Goal: Task Accomplishment & Management: Manage account settings

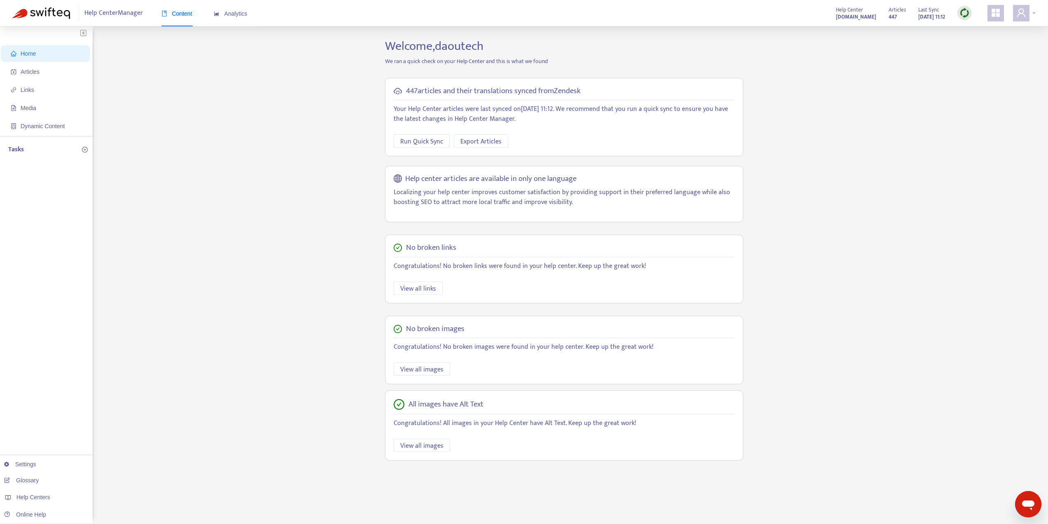
click at [1024, 16] on icon "user" at bounding box center [1022, 13] width 10 height 10
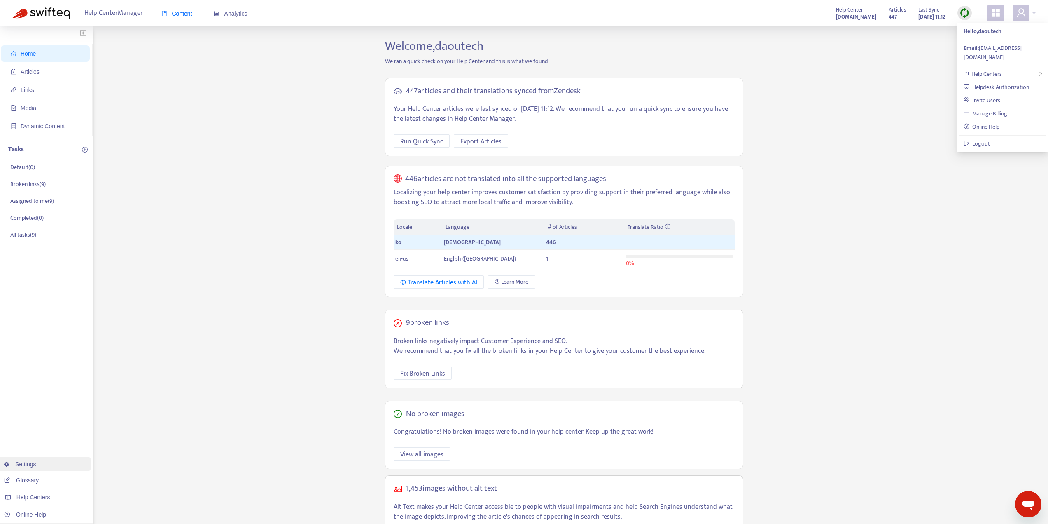
click at [27, 464] on link "Settings" at bounding box center [20, 464] width 32 height 7
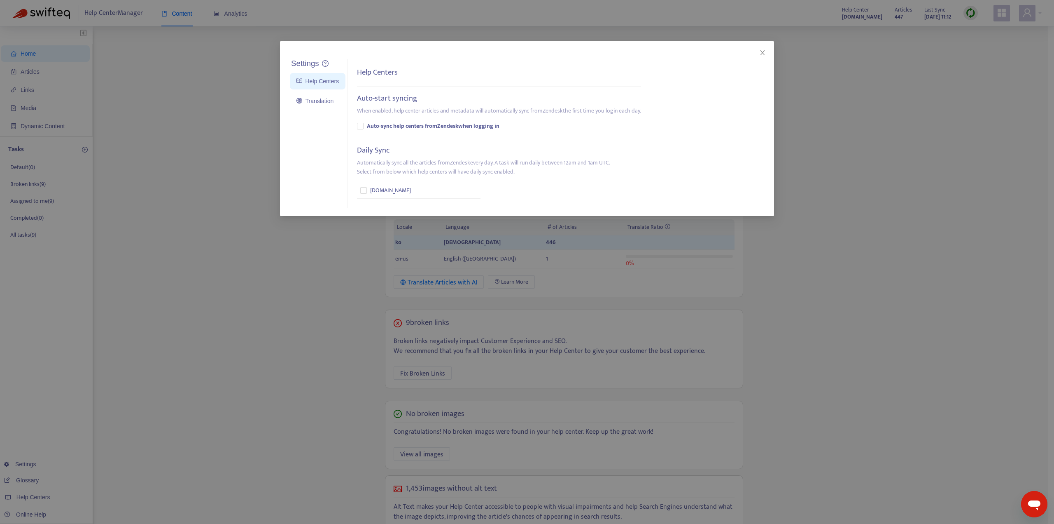
click at [288, 101] on div "Settings Help Centers Translation Settings Help Centers Auto-start syncing When…" at bounding box center [527, 128] width 494 height 175
click at [306, 101] on link "Translation" at bounding box center [315, 101] width 37 height 7
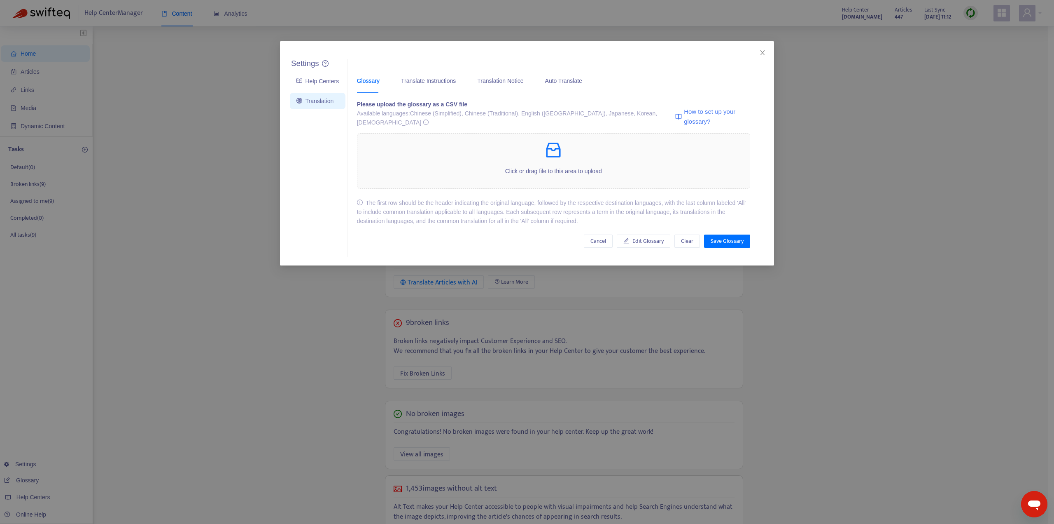
click at [159, 321] on div "Settings Help Centers Translation Settings Glossary Translate Instructions Tran…" at bounding box center [527, 262] width 1054 height 524
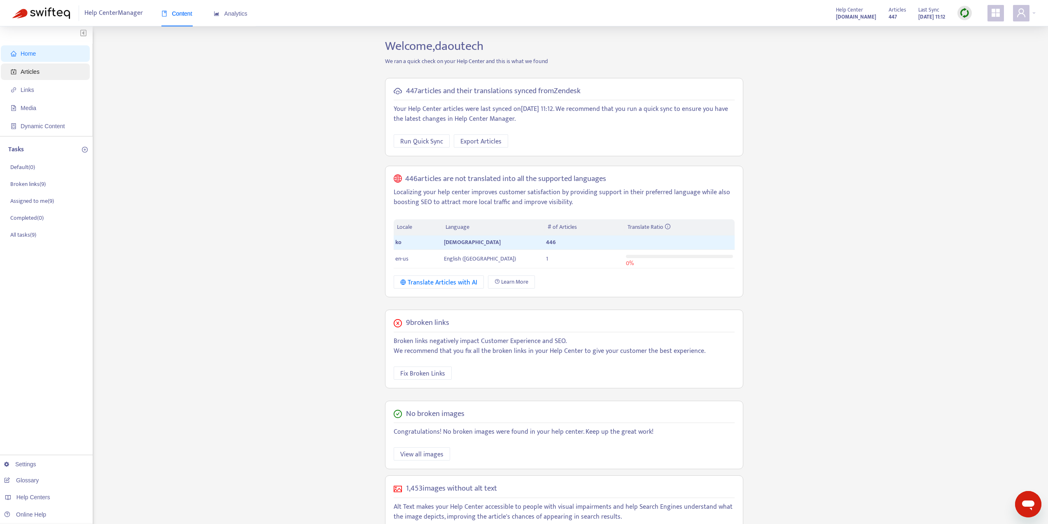
click at [28, 70] on span "Articles" at bounding box center [30, 71] width 19 height 7
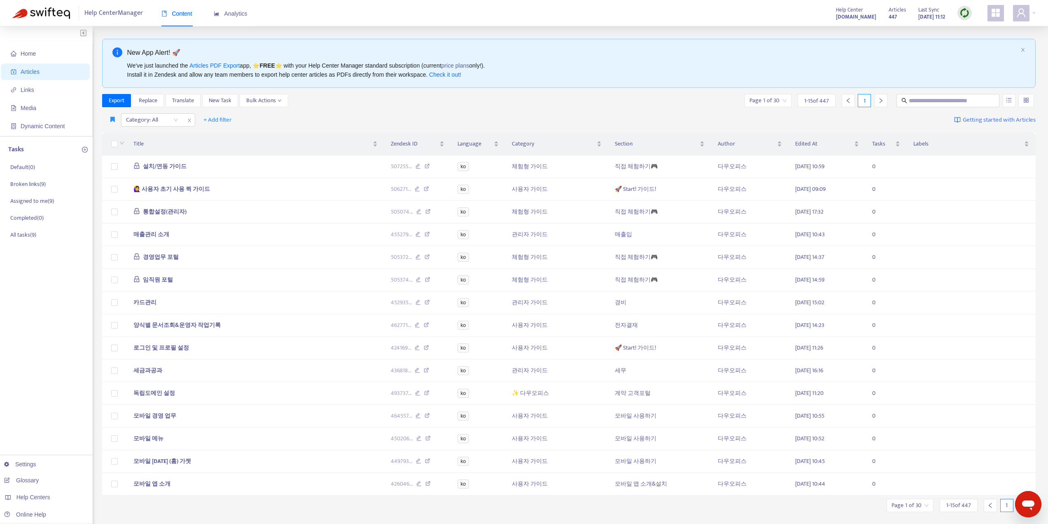
drag, startPoint x: 998, startPoint y: 14, endPoint x: 1005, endPoint y: 14, distance: 7.4
click at [998, 15] on icon "appstore" at bounding box center [996, 13] width 8 height 8
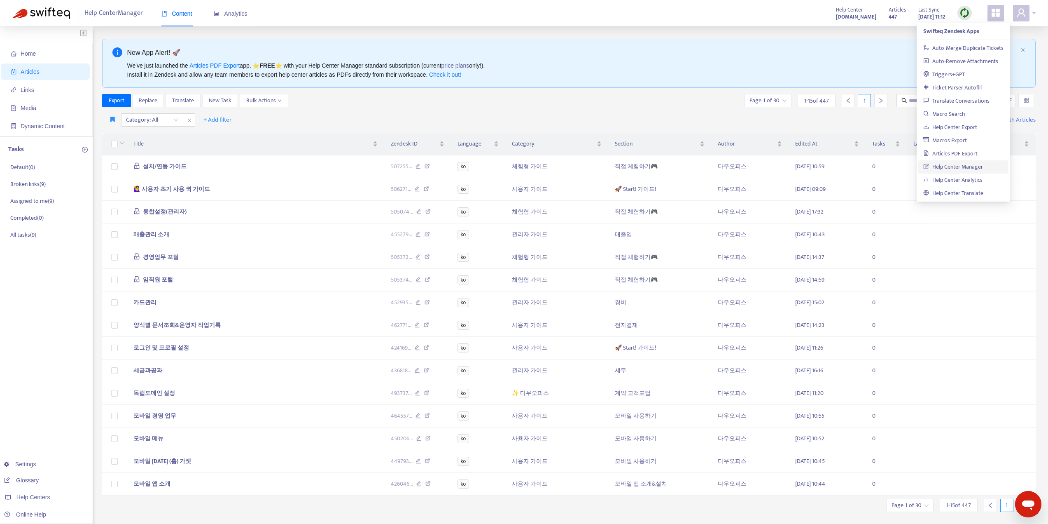
click at [1029, 15] on span at bounding box center [1021, 13] width 16 height 16
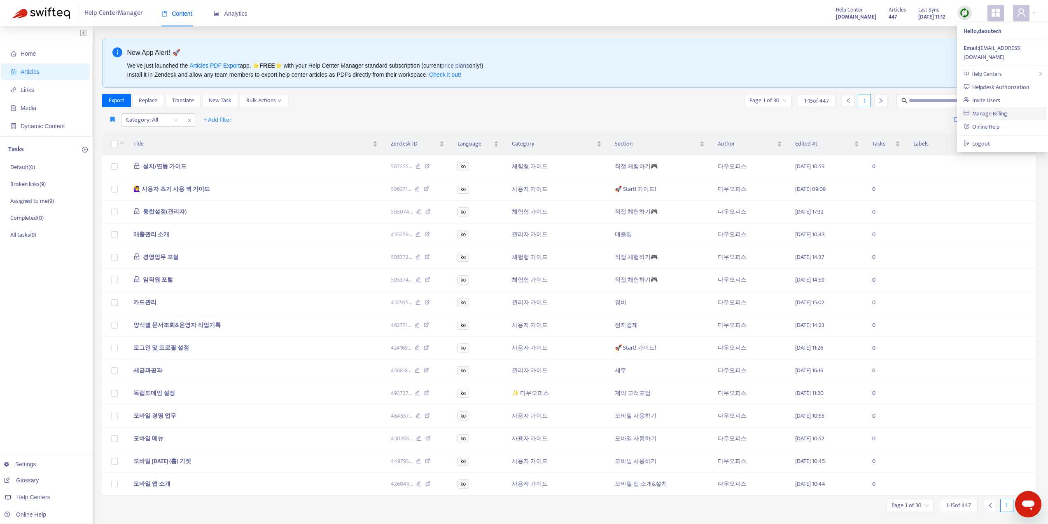
click at [1006, 109] on link "Manage Billing" at bounding box center [986, 113] width 44 height 9
